Goal: Task Accomplishment & Management: Use online tool/utility

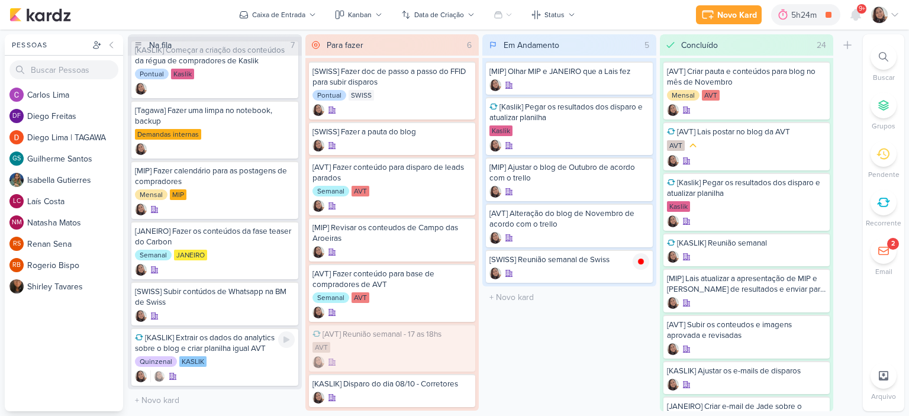
scroll to position [19, 0]
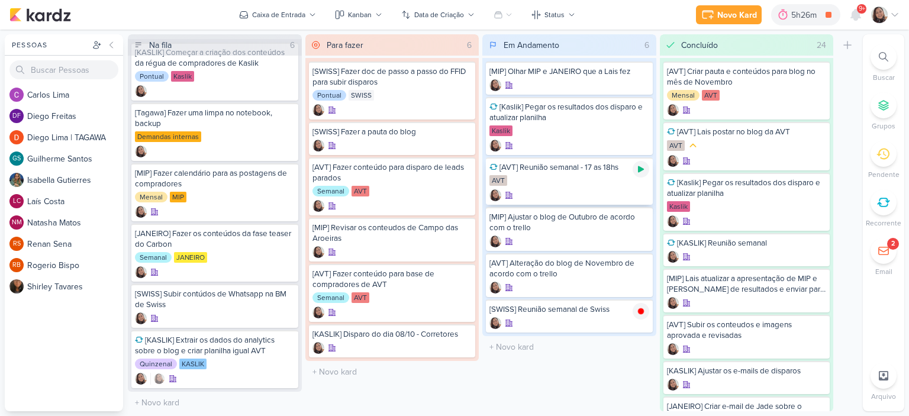
click at [634, 170] on div at bounding box center [641, 169] width 17 height 17
click at [543, 307] on input "text" at bounding box center [569, 311] width 169 height 17
type input "Apresenta~ção interna - Campanhas"
click at [568, 312] on div "Apresenta~ção interna - Campanhas" at bounding box center [569, 309] width 160 height 11
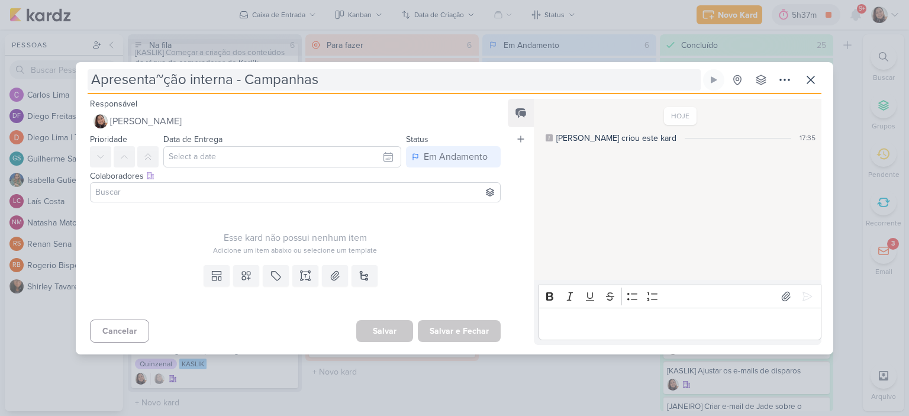
click at [163, 75] on input "Apresenta~ção interna - Campanhas" at bounding box center [394, 79] width 613 height 21
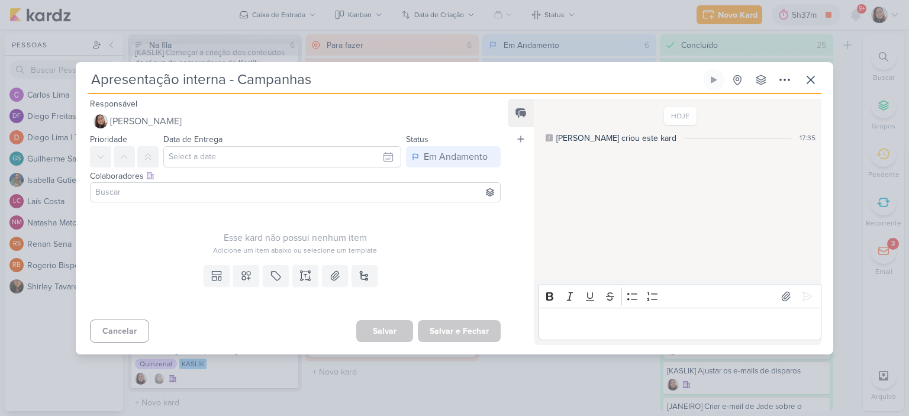
type input "Apresentação interna - Campanhas"
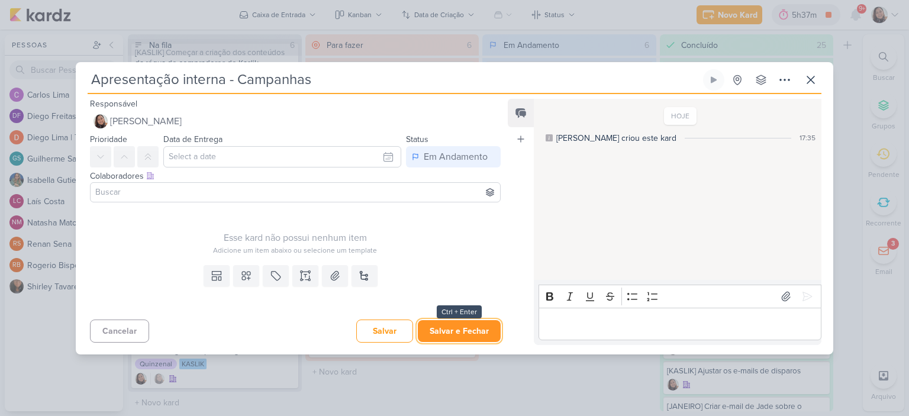
click at [469, 331] on button "Salvar e Fechar" at bounding box center [459, 331] width 83 height 22
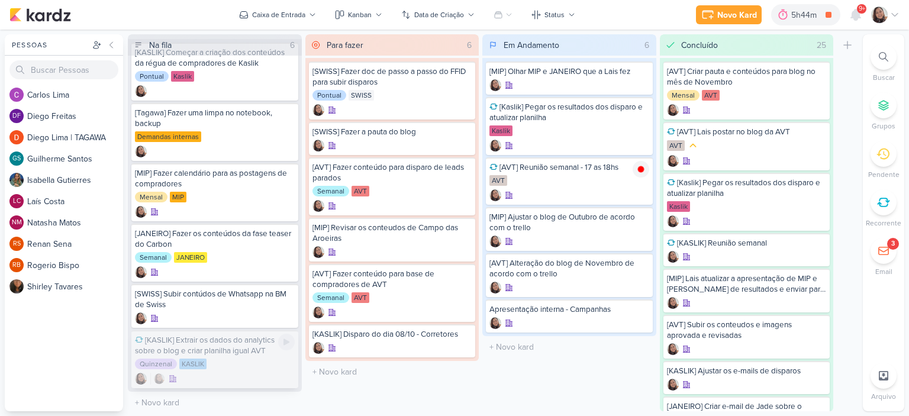
scroll to position [0, 0]
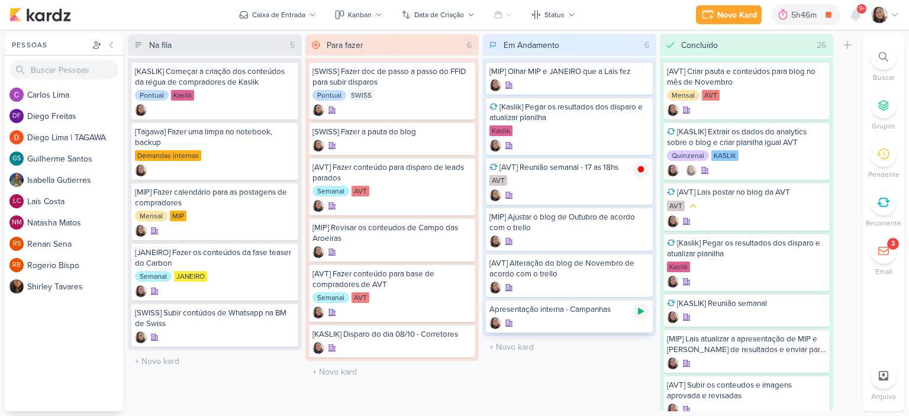
click at [639, 312] on icon at bounding box center [641, 311] width 6 height 7
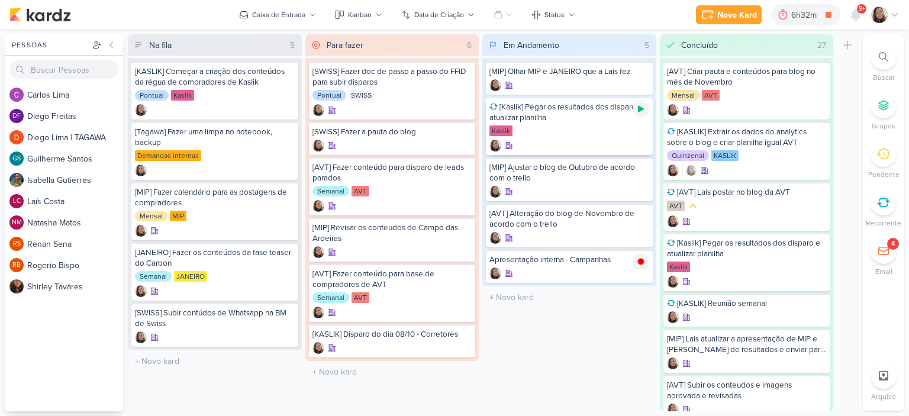
click at [645, 112] on icon at bounding box center [640, 108] width 9 height 9
